Goal: Task Accomplishment & Management: Manage account settings

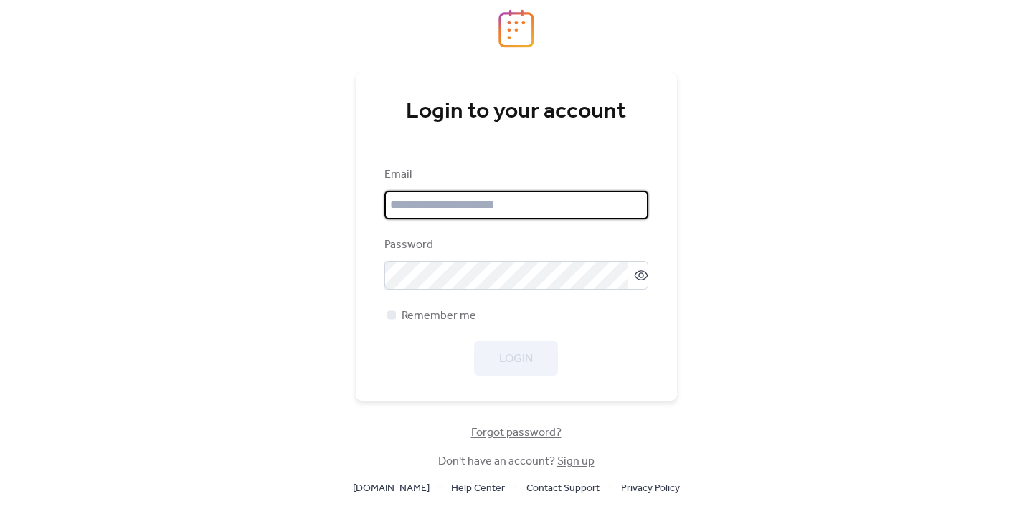
click at [462, 209] on input "email" at bounding box center [516, 205] width 264 height 29
type input "**********"
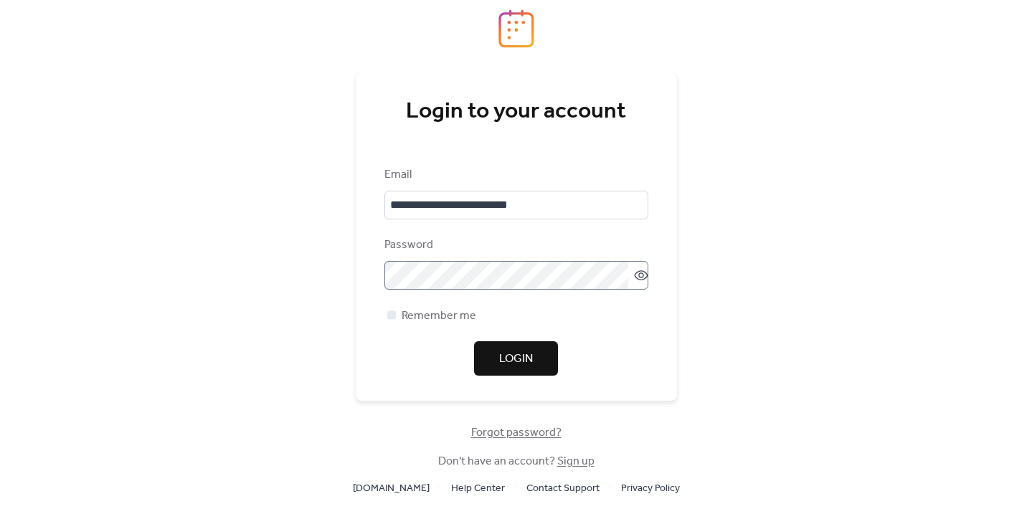
click at [638, 280] on icon at bounding box center [641, 275] width 14 height 14
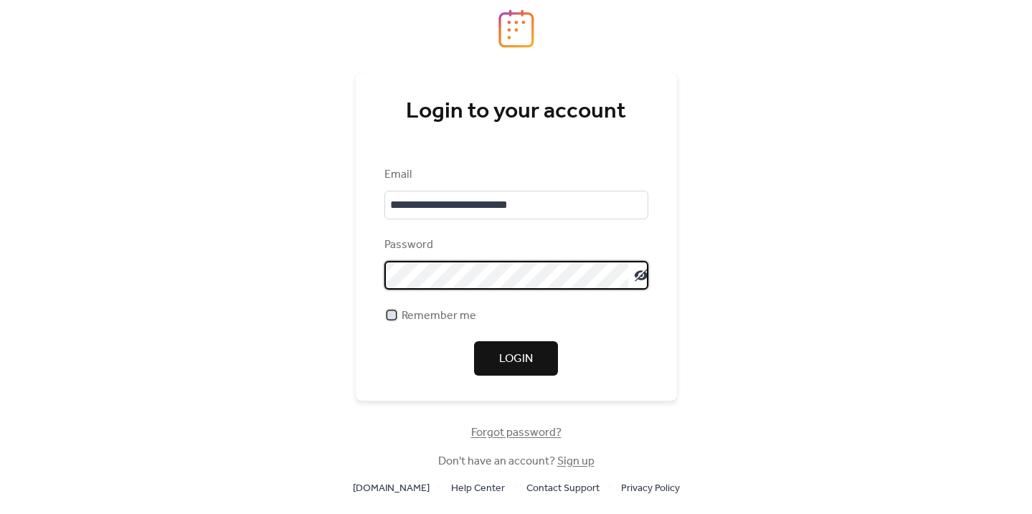
click at [452, 313] on span "Remember me" at bounding box center [438, 316] width 75 height 17
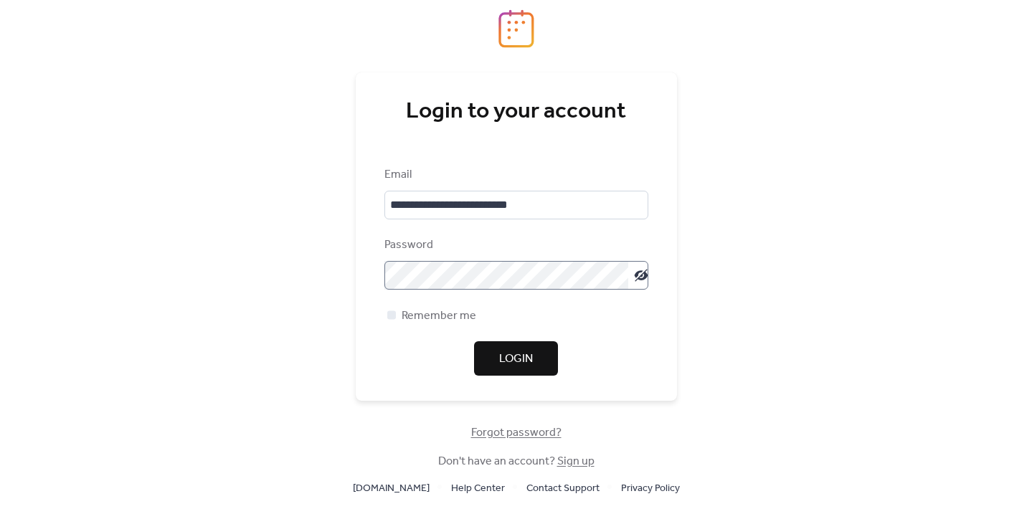
click at [527, 360] on span "Login" at bounding box center [516, 359] width 34 height 17
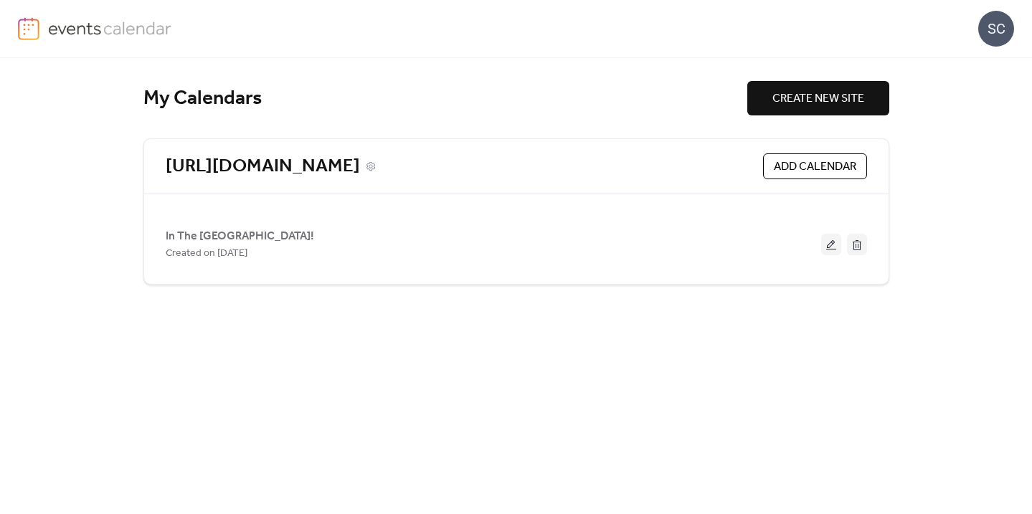
click at [664, 167] on div "[URL][DOMAIN_NAME]" at bounding box center [461, 167] width 591 height 24
click at [360, 171] on link "[URL][DOMAIN_NAME]" at bounding box center [263, 167] width 194 height 24
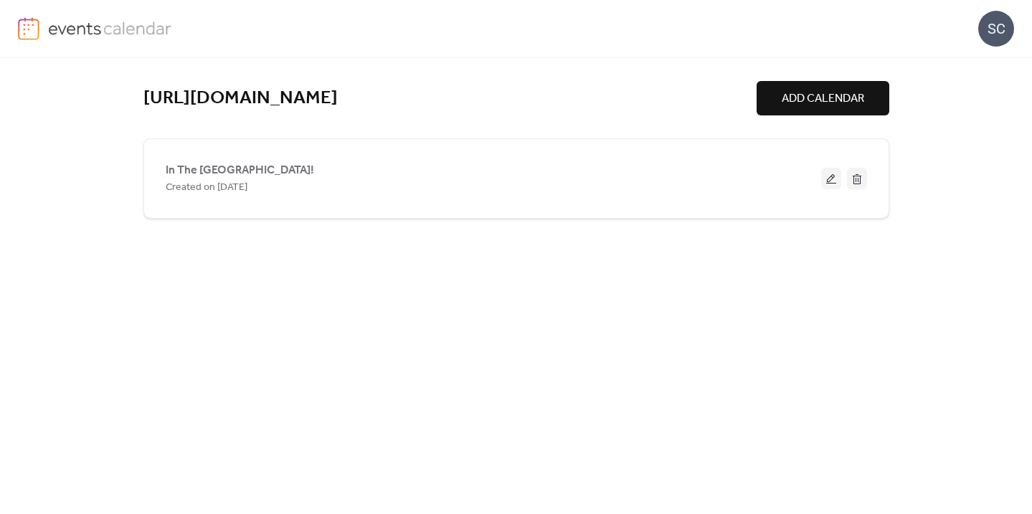
click at [1005, 22] on div "SC" at bounding box center [996, 29] width 36 height 36
click at [44, 39] on link at bounding box center [95, 28] width 154 height 23
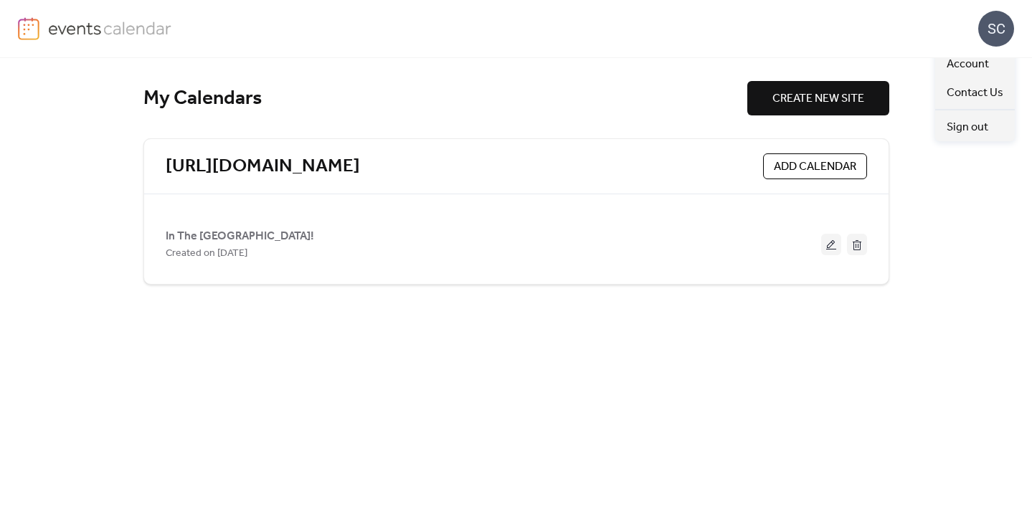
click at [993, 30] on div "SC" at bounding box center [996, 29] width 36 height 36
click at [959, 62] on span "Account" at bounding box center [967, 64] width 42 height 17
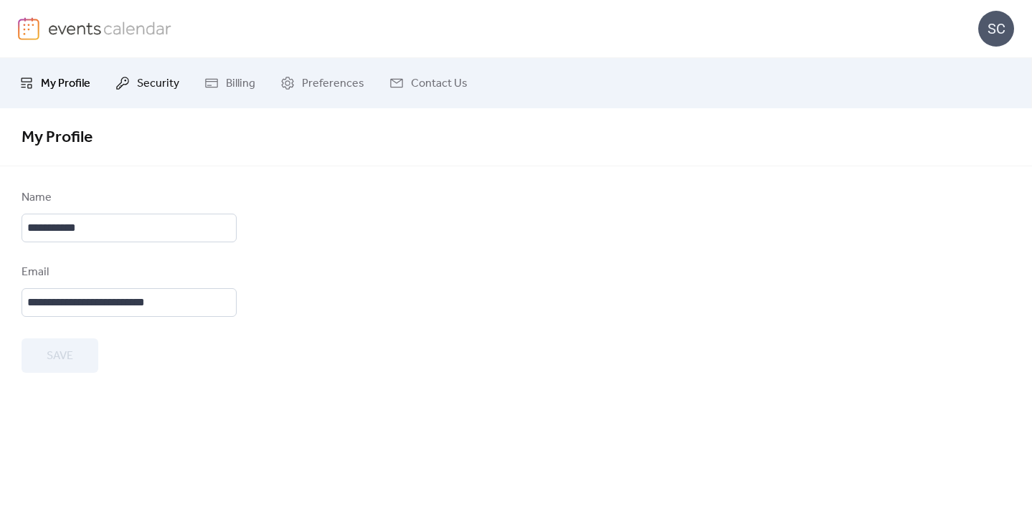
click at [159, 81] on span "Security" at bounding box center [158, 83] width 42 height 17
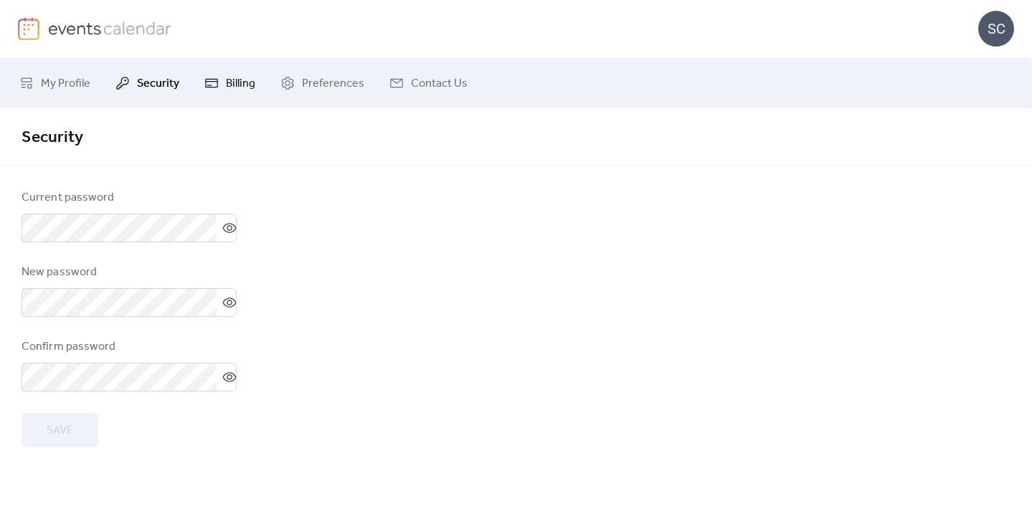
click at [242, 87] on span "Billing" at bounding box center [240, 83] width 29 height 17
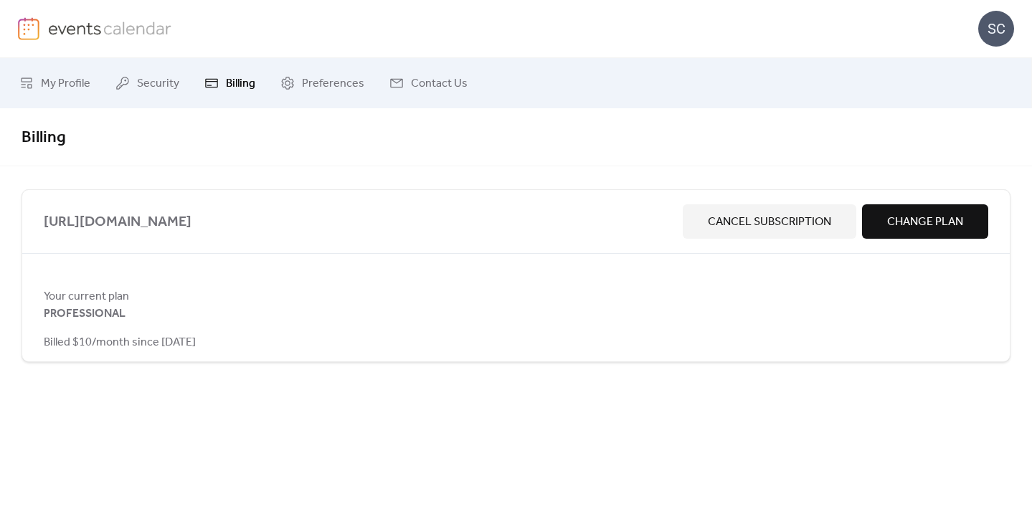
click at [916, 223] on span "Change Plan" at bounding box center [925, 222] width 76 height 17
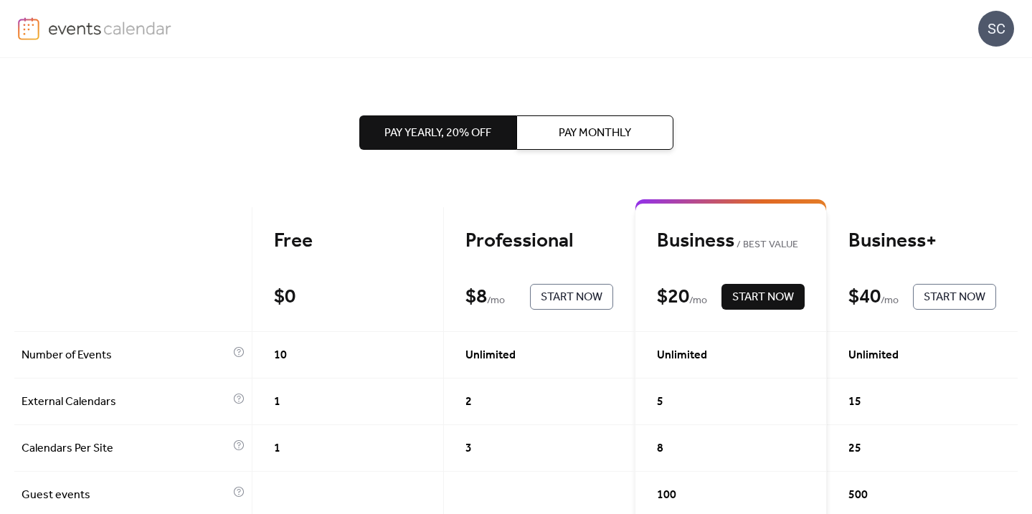
click at [1008, 24] on div "SC" at bounding box center [996, 29] width 36 height 36
click at [942, 63] on link "Account" at bounding box center [975, 63] width 80 height 29
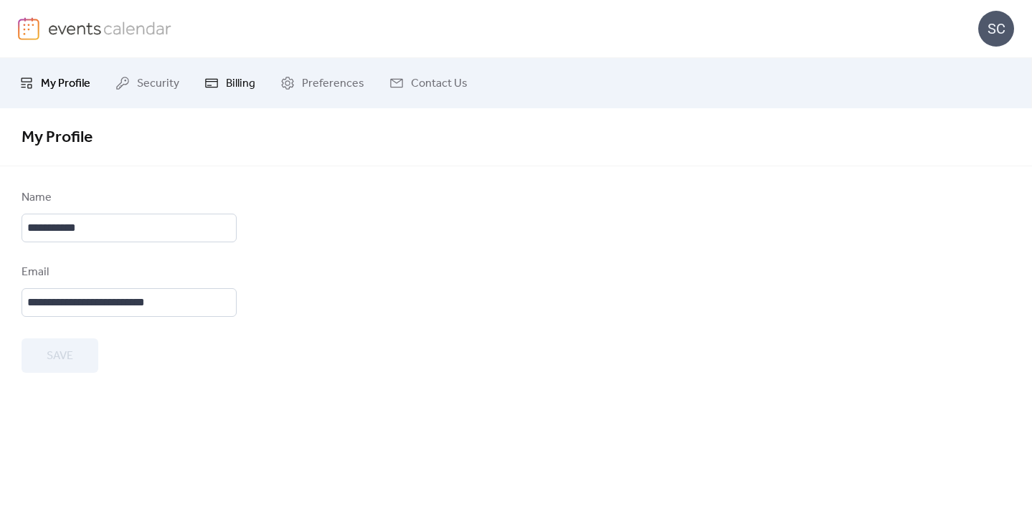
click at [232, 79] on span "Billing" at bounding box center [240, 83] width 29 height 17
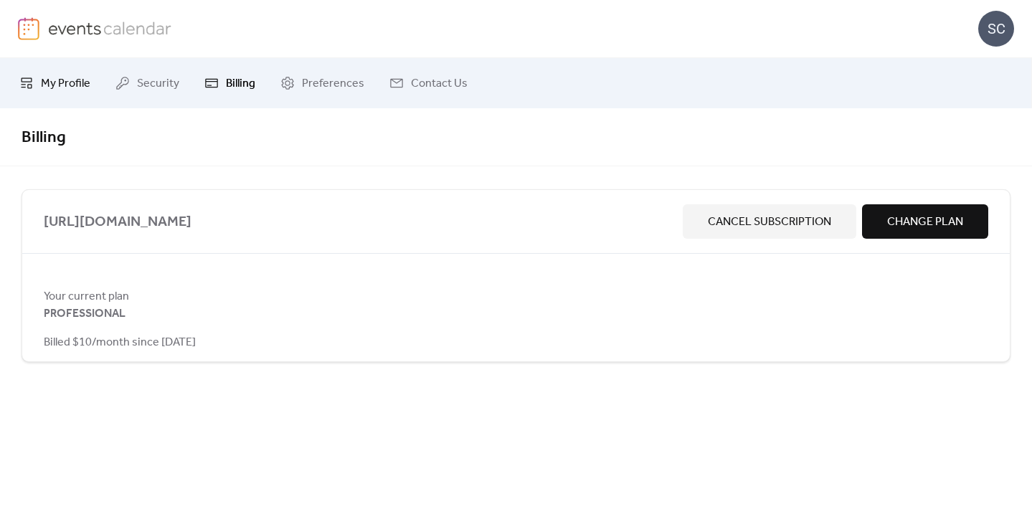
click at [80, 75] on span "My Profile" at bounding box center [65, 83] width 49 height 17
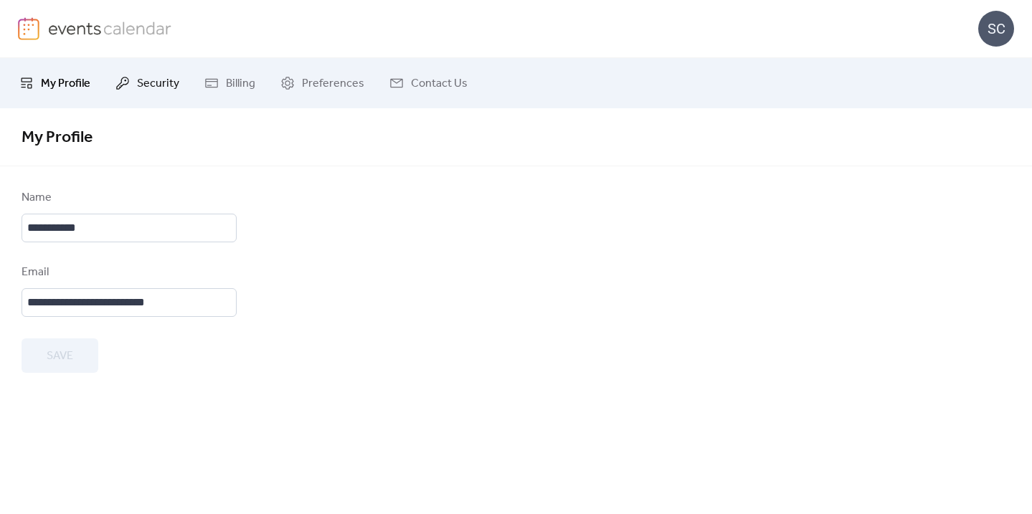
click at [121, 97] on link "Security" at bounding box center [147, 83] width 85 height 39
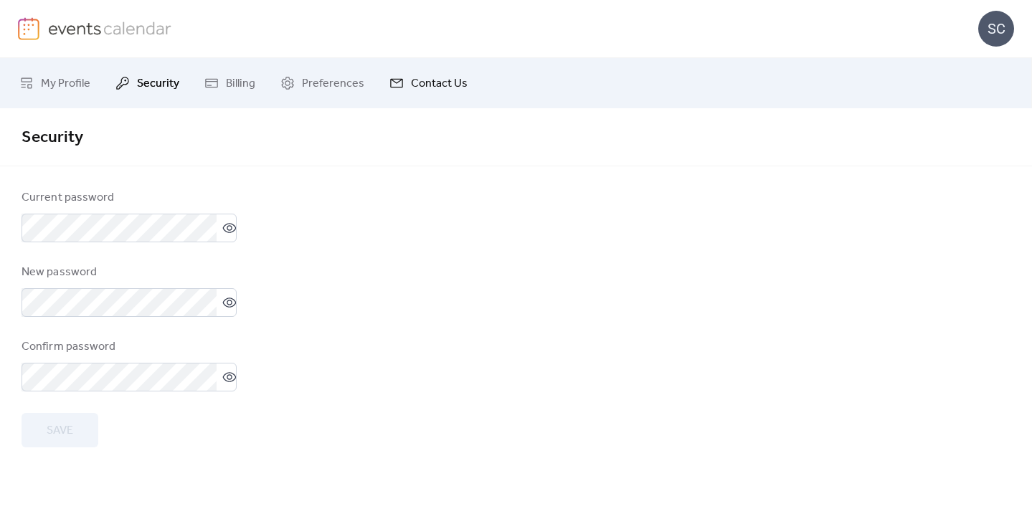
click at [378, 87] on link "Contact Us" at bounding box center [428, 83] width 100 height 39
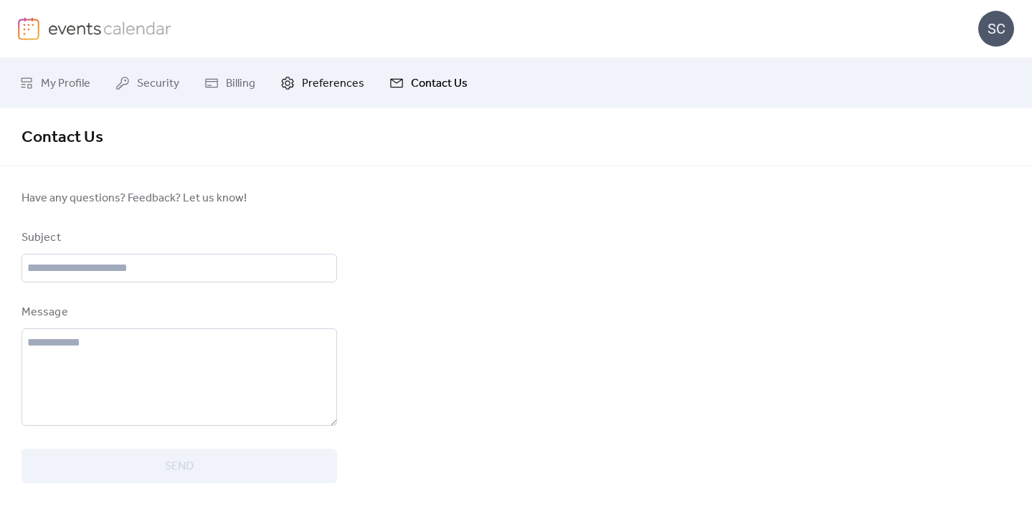
click at [309, 77] on span "Preferences" at bounding box center [333, 83] width 62 height 17
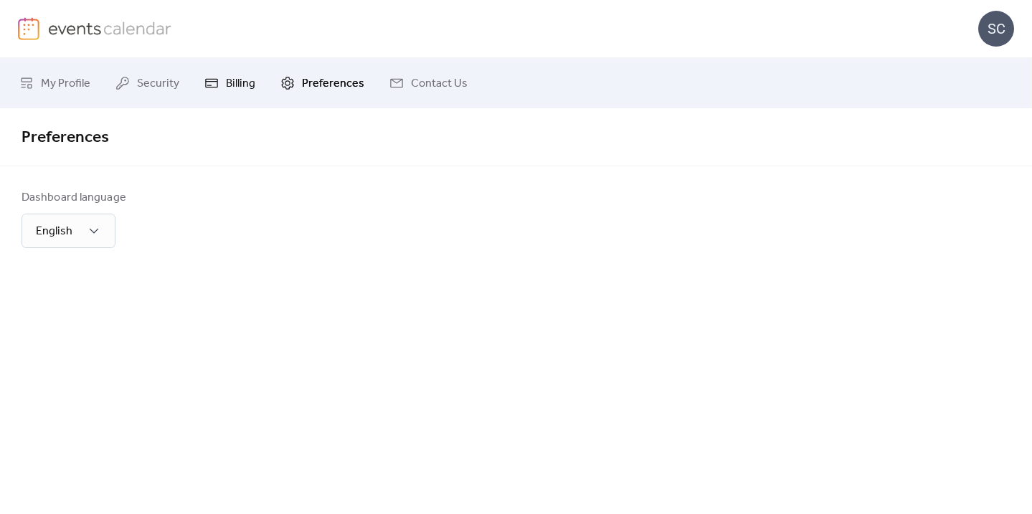
click at [249, 87] on span "Billing" at bounding box center [240, 83] width 29 height 17
